Goal: Task Accomplishment & Management: Complete application form

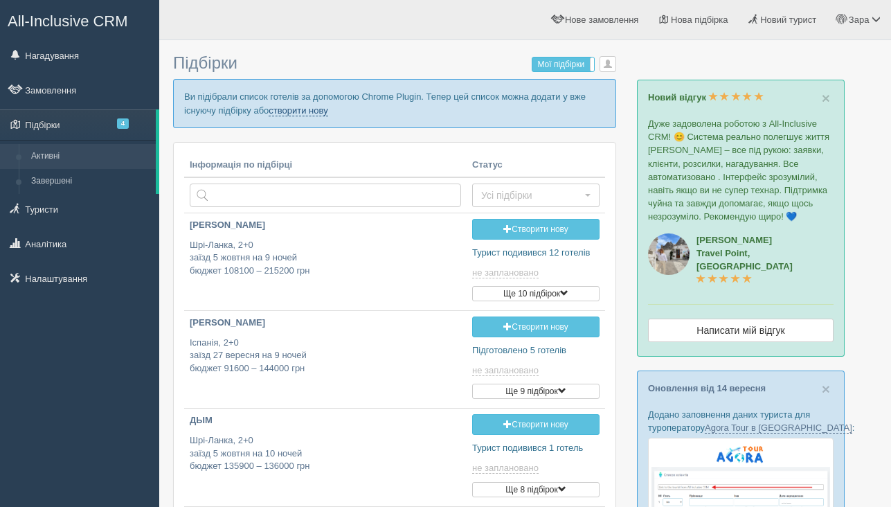
click at [327, 110] on link "створити нову" at bounding box center [298, 110] width 59 height 11
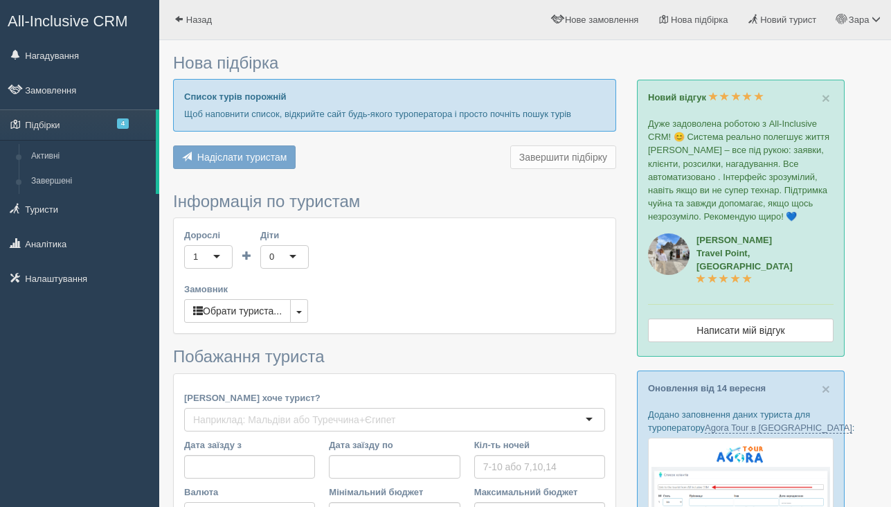
type input "7"
type input "1400"
type input "1600"
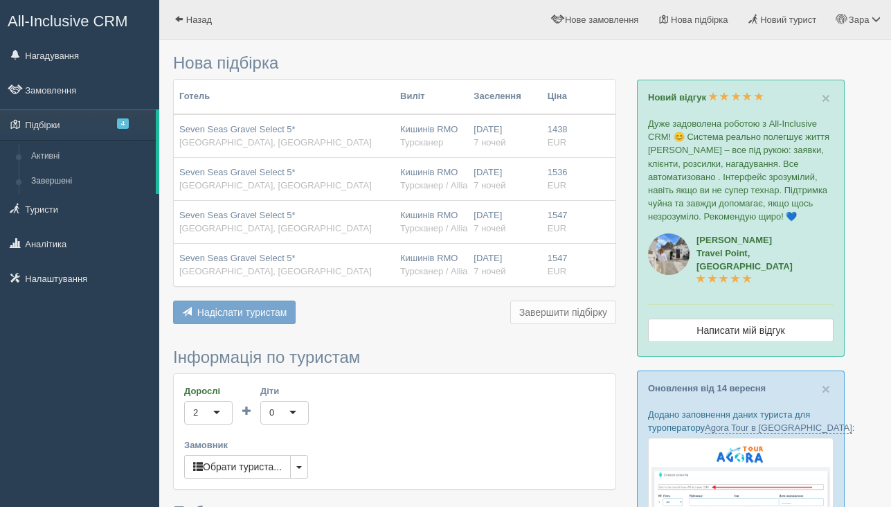
click at [244, 312] on span "Надіслати туристам" at bounding box center [242, 312] width 90 height 11
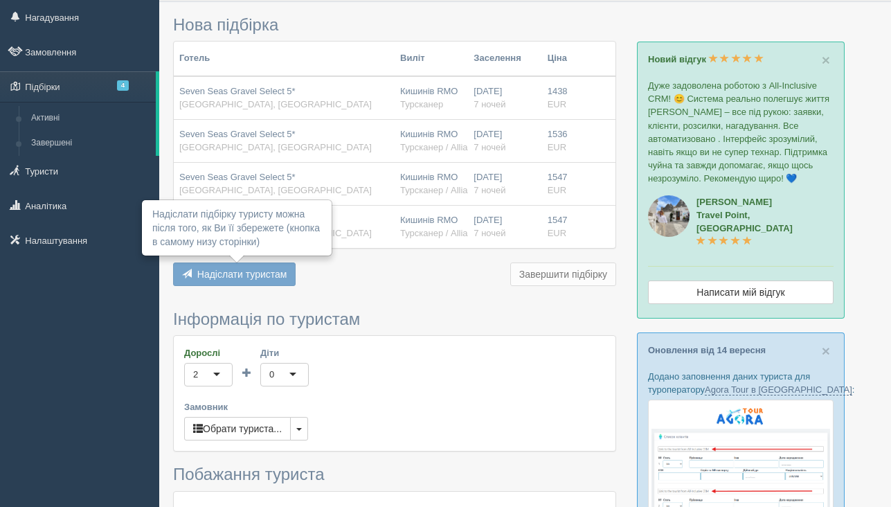
scroll to position [41, 0]
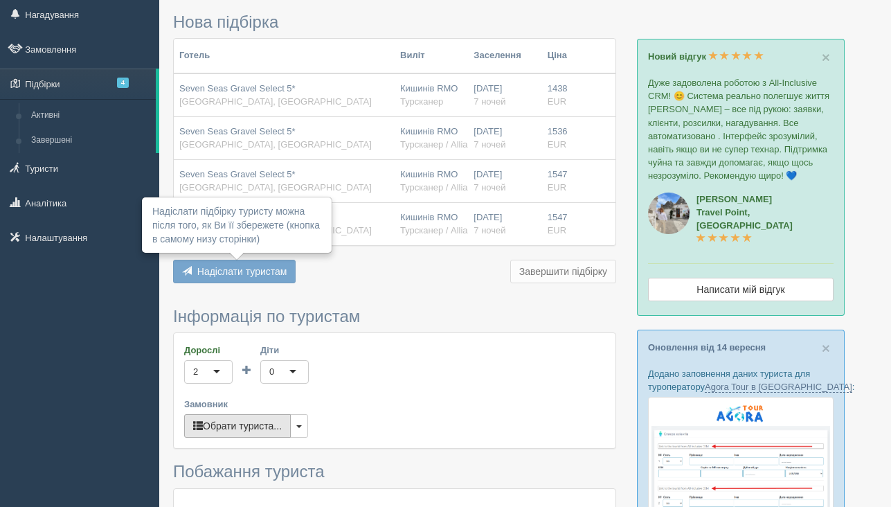
click at [238, 429] on button "Обрати туриста..." at bounding box center [237, 426] width 107 height 24
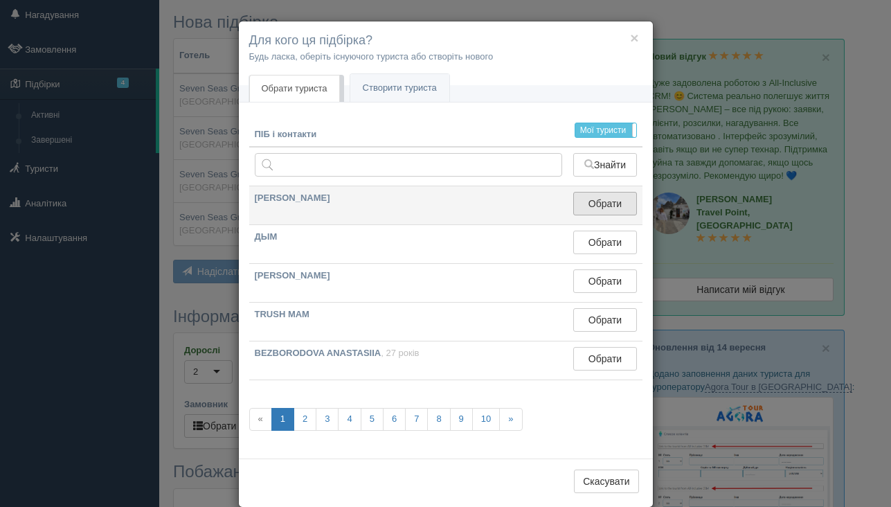
click at [599, 210] on button "Обрати" at bounding box center [604, 204] width 63 height 24
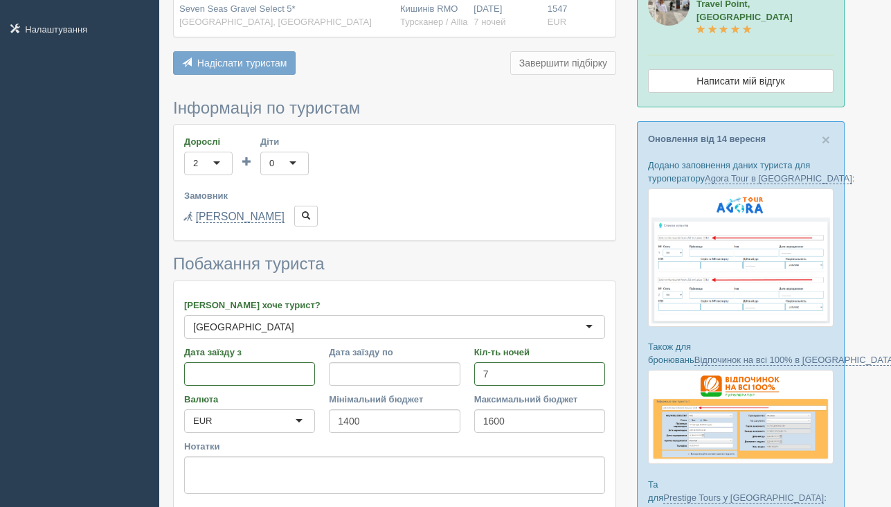
scroll to position [303, 0]
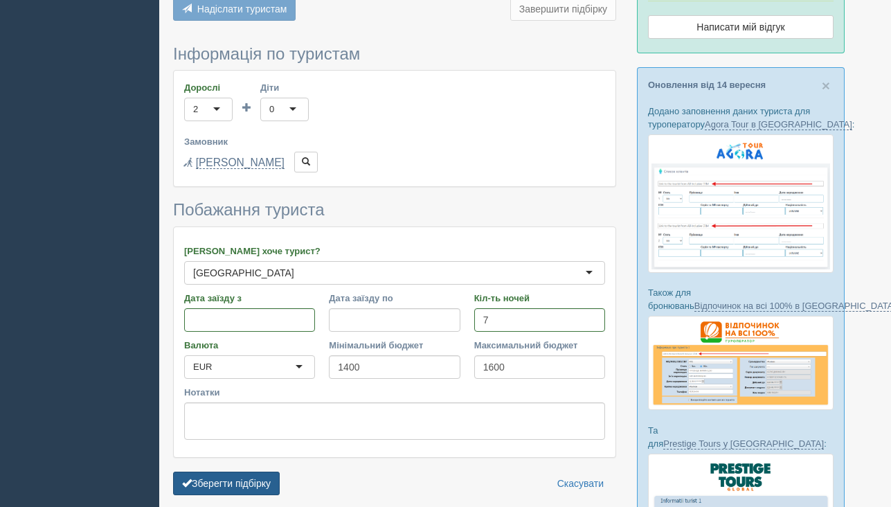
click at [247, 489] on button "Зберегти підбірку" at bounding box center [226, 483] width 107 height 24
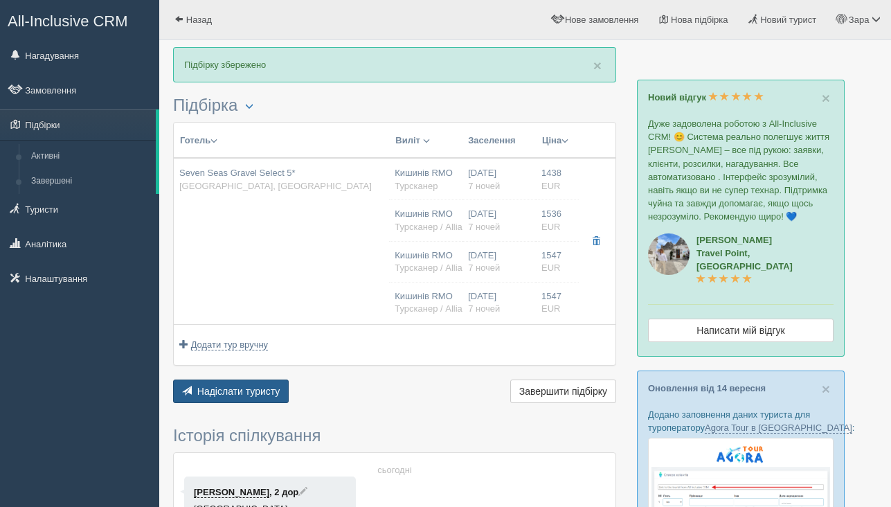
click at [226, 388] on span "Надіслати туристу" at bounding box center [238, 391] width 83 height 11
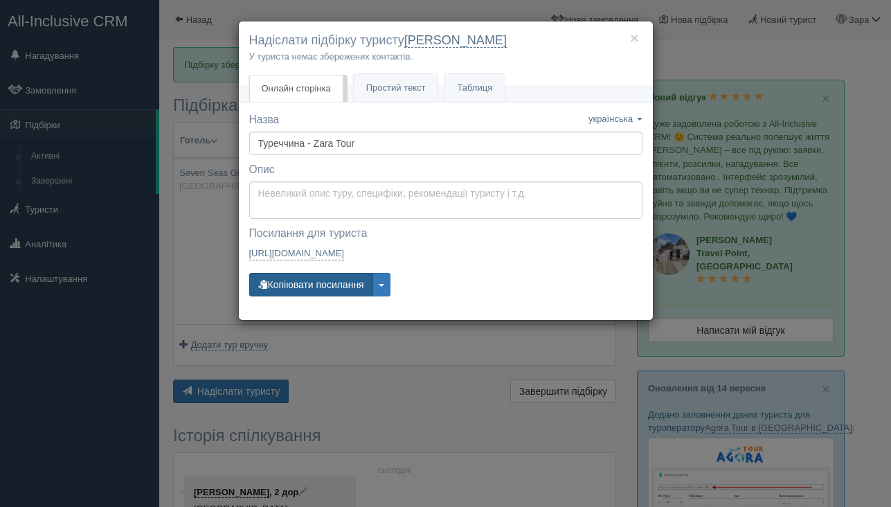
click at [343, 285] on button "Копіювати посилання" at bounding box center [311, 285] width 124 height 24
